Goal: Task Accomplishment & Management: Complete application form

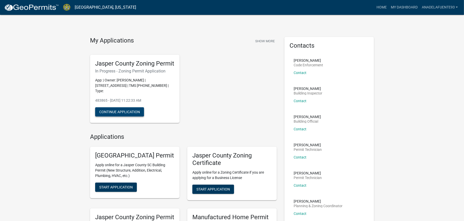
click at [116, 107] on button "Continue Application" at bounding box center [119, 111] width 49 height 9
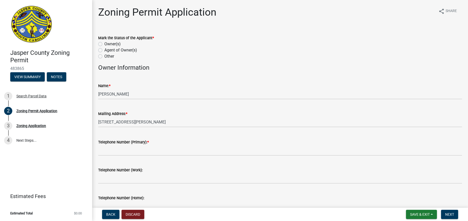
click at [104, 41] on label "Owner(s)" at bounding box center [112, 44] width 16 height 6
click at [104, 41] on input "Owner(s)" at bounding box center [105, 42] width 3 height 3
radio input "true"
drag, startPoint x: 138, startPoint y: 97, endPoint x: 133, endPoint y: 97, distance: 5.1
click at [133, 103] on div "Mailing Address: * [STREET_ADDRESS][PERSON_NAME]" at bounding box center [280, 115] width 364 height 24
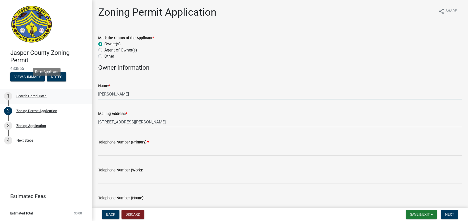
drag, startPoint x: 137, startPoint y: 85, endPoint x: 91, endPoint y: 86, distance: 46.6
click at [91, 86] on div "[GEOGRAPHIC_DATA] Zoning Permit 483865 View Summary Notes 1 Search Parcel Data …" at bounding box center [234, 110] width 468 height 221
click at [119, 89] on input "[PERSON_NAME]" at bounding box center [280, 94] width 364 height 10
click at [145, 90] on input "De La Fuente [PERSON_NAME]" at bounding box center [280, 94] width 364 height 10
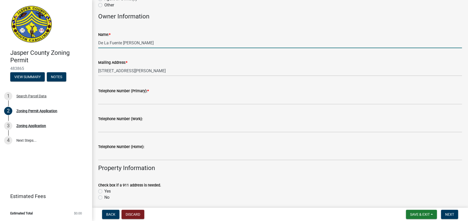
type input "De La Fuente [PERSON_NAME]"
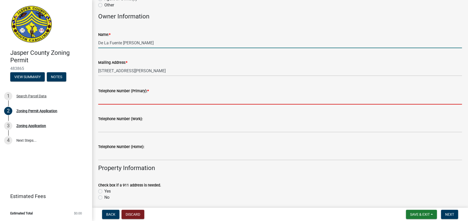
click at [123, 94] on input "Telephone Number (Primary): *" at bounding box center [280, 99] width 364 height 10
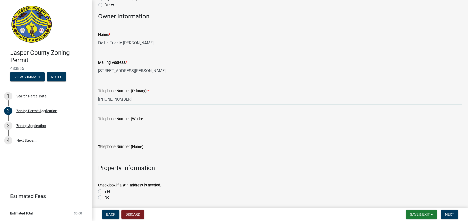
type input "[PHONE_NUMBER]"
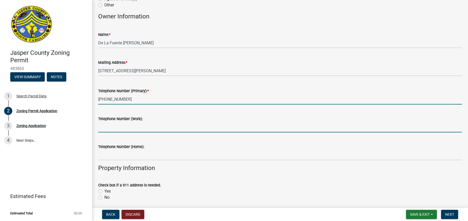
click at [142, 122] on input "Telephone Number (Work):" at bounding box center [280, 127] width 364 height 10
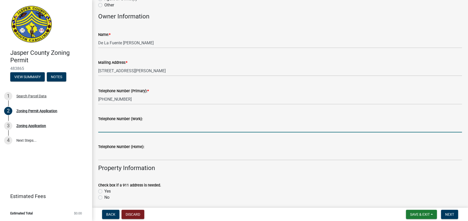
scroll to position [102, 0]
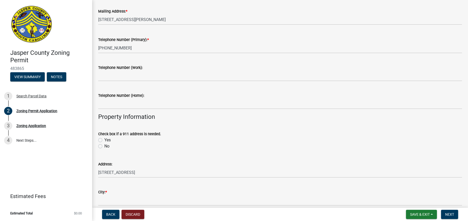
click at [104, 137] on label "Yes" at bounding box center [107, 140] width 6 height 6
click at [104, 137] on input "Yes" at bounding box center [105, 138] width 3 height 3
radio input "true"
click at [104, 143] on label "No" at bounding box center [106, 146] width 5 height 6
click at [104, 143] on input "No" at bounding box center [105, 144] width 3 height 3
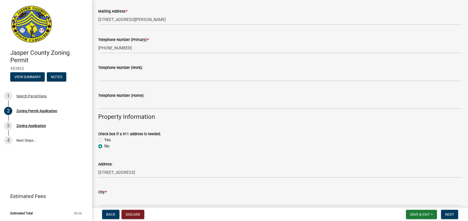
radio input "true"
click at [104, 137] on label "Yes" at bounding box center [107, 140] width 6 height 6
click at [104, 137] on input "Yes" at bounding box center [105, 138] width 3 height 3
radio input "true"
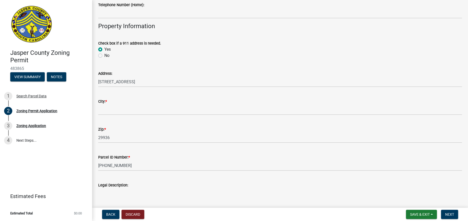
scroll to position [205, 0]
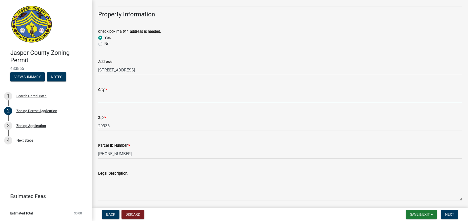
click at [117, 93] on input "City: *" at bounding box center [280, 98] width 364 height 10
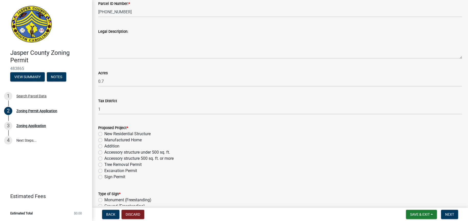
scroll to position [358, 0]
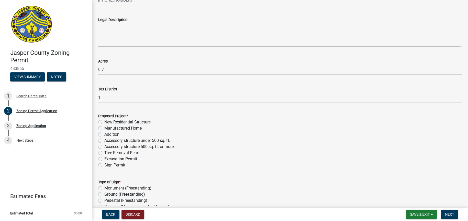
type input "[GEOGRAPHIC_DATA]"
click at [104, 125] on label "Manufactured Home" at bounding box center [122, 128] width 37 height 6
click at [104, 125] on input "Manufactured Home" at bounding box center [105, 126] width 3 height 3
radio input "true"
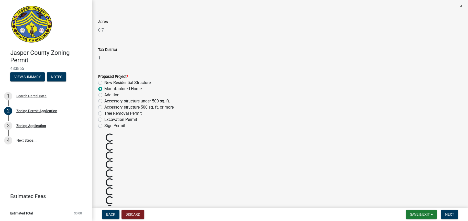
scroll to position [409, 0]
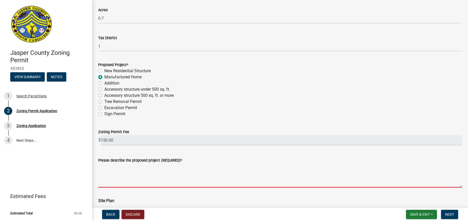
click at [123, 163] on textarea "Please describe the proposed project (REQUIRED) *" at bounding box center [280, 175] width 364 height 24
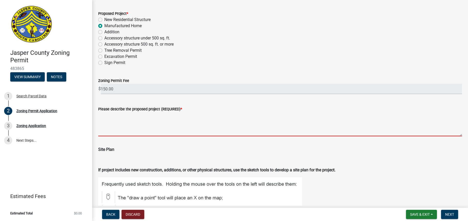
click at [125, 112] on textarea "Please describe the proposed project (REQUIRED) *" at bounding box center [280, 124] width 364 height 24
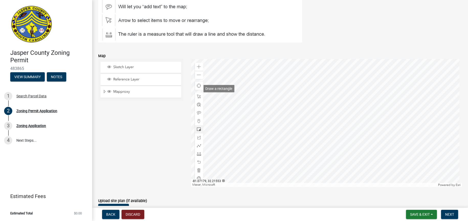
scroll to position [671, 0]
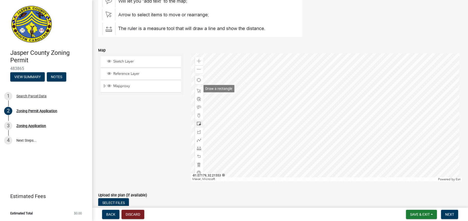
click at [199, 122] on span at bounding box center [199, 124] width 4 height 4
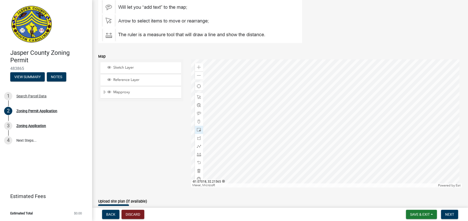
click at [334, 93] on div at bounding box center [326, 123] width 271 height 128
click at [198, 95] on span at bounding box center [199, 97] width 4 height 4
click at [298, 71] on div at bounding box center [326, 123] width 271 height 128
click at [198, 160] on span at bounding box center [199, 162] width 4 height 4
click at [199, 144] on span at bounding box center [199, 146] width 4 height 4
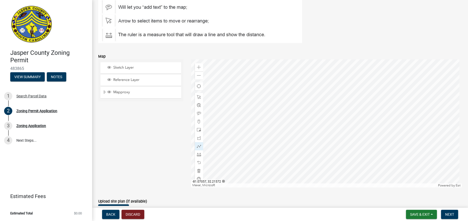
click at [280, 74] on div at bounding box center [326, 123] width 271 height 128
click at [198, 144] on span at bounding box center [199, 146] width 4 height 4
click at [276, 72] on div at bounding box center [326, 123] width 271 height 128
click at [198, 65] on span at bounding box center [199, 67] width 4 height 4
click at [302, 100] on div at bounding box center [326, 123] width 271 height 128
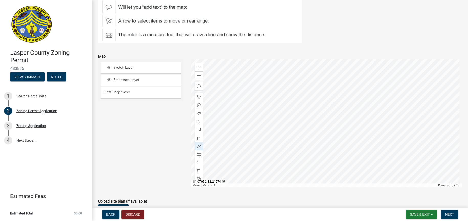
click at [244, 74] on div at bounding box center [326, 123] width 271 height 128
click at [198, 144] on span at bounding box center [199, 146] width 4 height 4
click at [264, 88] on div at bounding box center [326, 123] width 271 height 128
click at [279, 119] on div at bounding box center [326, 123] width 271 height 128
click at [298, 112] on div at bounding box center [326, 123] width 271 height 128
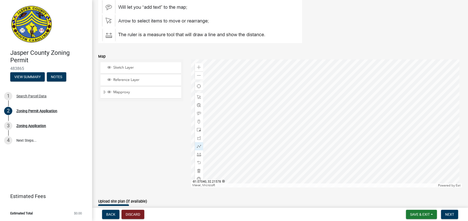
click at [274, 65] on div at bounding box center [326, 123] width 271 height 128
click at [258, 72] on div at bounding box center [326, 123] width 271 height 128
click at [264, 88] on div at bounding box center [326, 123] width 271 height 128
click at [197, 119] on span at bounding box center [199, 121] width 4 height 4
click at [197, 136] on span at bounding box center [199, 138] width 4 height 4
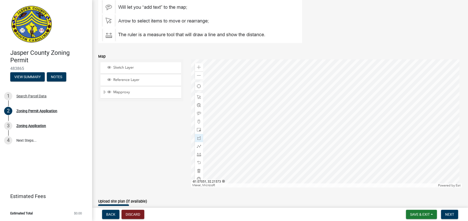
click at [250, 76] on div at bounding box center [326, 123] width 271 height 128
click at [267, 113] on div at bounding box center [326, 123] width 271 height 128
click at [283, 106] on div at bounding box center [326, 123] width 271 height 128
click at [262, 64] on div at bounding box center [326, 123] width 271 height 128
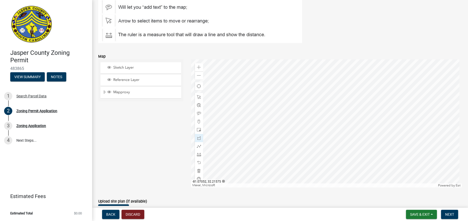
click at [248, 70] on div at bounding box center [326, 123] width 271 height 128
click at [250, 75] on div at bounding box center [326, 123] width 271 height 128
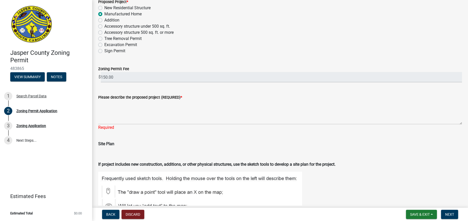
scroll to position [517, 0]
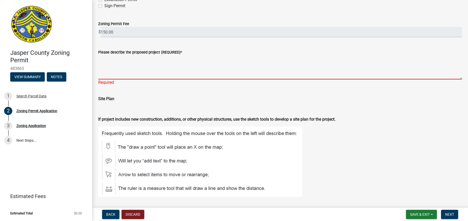
click at [132, 55] on textarea "Please describe the proposed project (REQUIRED) *" at bounding box center [280, 67] width 364 height 24
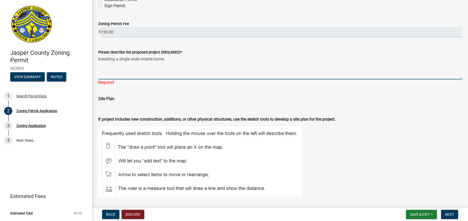
click at [118, 55] on textarea "Installing a single wide mobile home" at bounding box center [280, 67] width 364 height 24
click at [177, 55] on textarea "Installing a 1997 single wide mobile home" at bounding box center [280, 67] width 364 height 24
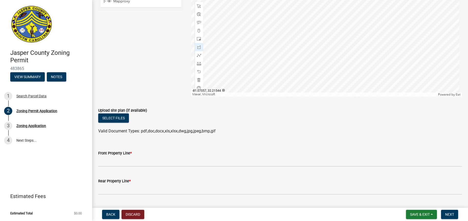
scroll to position [773, 0]
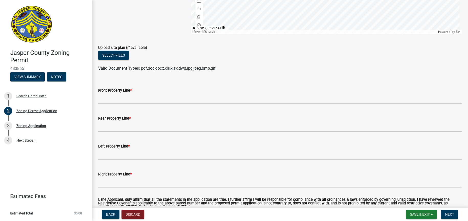
type textarea "Installing a 1997 single wide mobile home"
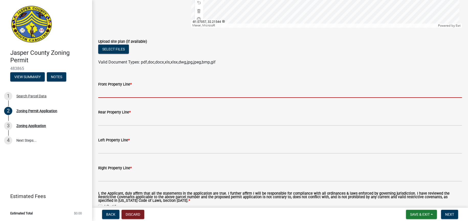
click at [132, 87] on input "Front Property Line *" at bounding box center [280, 92] width 364 height 10
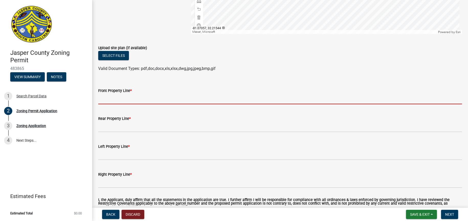
scroll to position [819, 0]
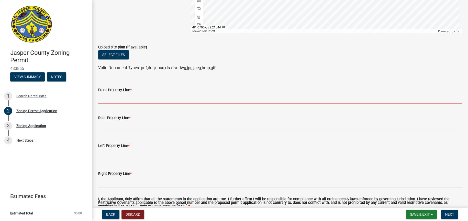
click at [140, 170] on form "Right Property Line *" at bounding box center [280, 178] width 364 height 17
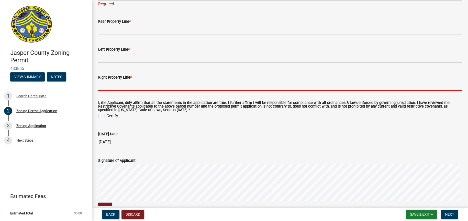
scroll to position [935, 0]
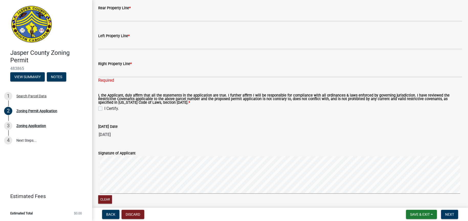
click at [104, 221] on label "Owner(s)" at bounding box center [112, 225] width 16 height 6
click at [104, 221] on input "Owner(s)" at bounding box center [105, 223] width 3 height 3
radio input "true"
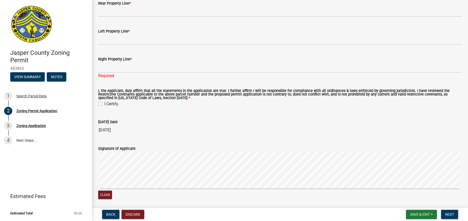
scroll to position [940, 0]
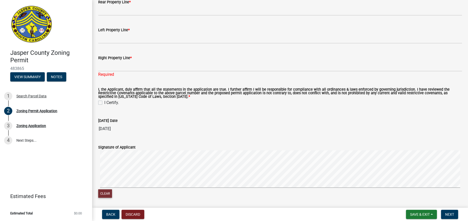
click at [106, 189] on button "Clear" at bounding box center [105, 193] width 14 height 8
click at [421, 215] on span "Save & Exit" at bounding box center [420, 214] width 20 height 4
click at [419, 191] on button "Save" at bounding box center [416, 189] width 41 height 12
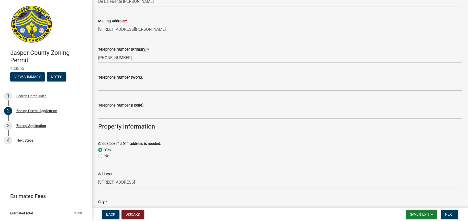
scroll to position [102, 0]
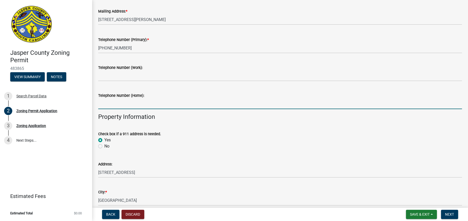
click at [131, 98] on input "Telephone Number (Home):" at bounding box center [280, 103] width 364 height 10
type input "8433059874"
click at [191, 143] on div "No" at bounding box center [280, 146] width 364 height 6
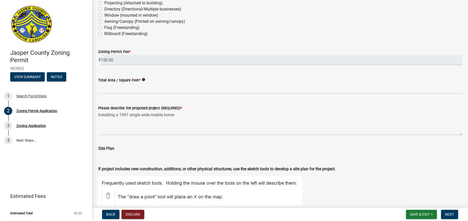
scroll to position [614, 0]
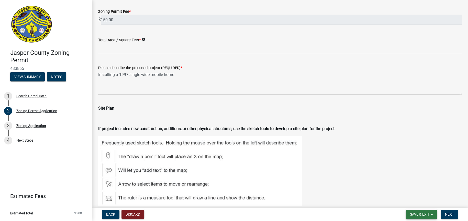
click at [429, 213] on span "Save & Exit" at bounding box center [420, 214] width 20 height 4
click at [416, 189] on button "Save" at bounding box center [416, 189] width 41 height 12
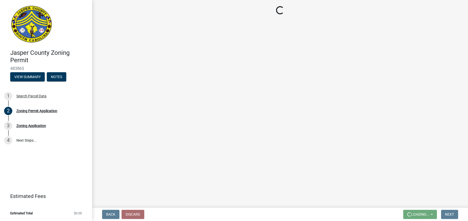
scroll to position [0, 0]
